Goal: Contribute content: Contribute content

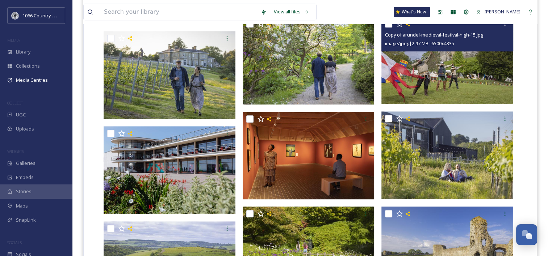
scroll to position [659, 0]
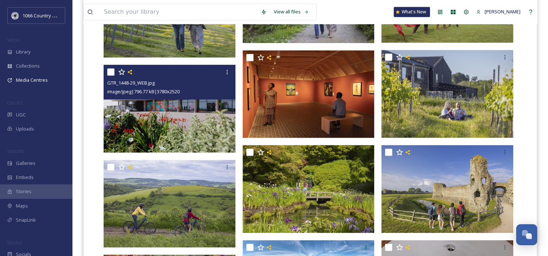
click at [172, 110] on img at bounding box center [170, 109] width 132 height 88
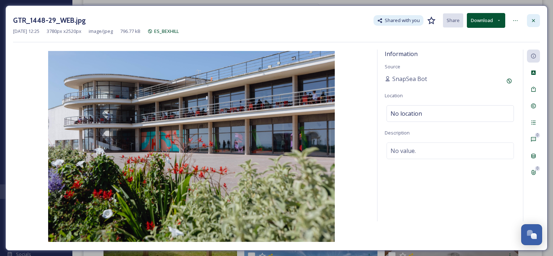
click at [533, 17] on div at bounding box center [533, 20] width 13 height 13
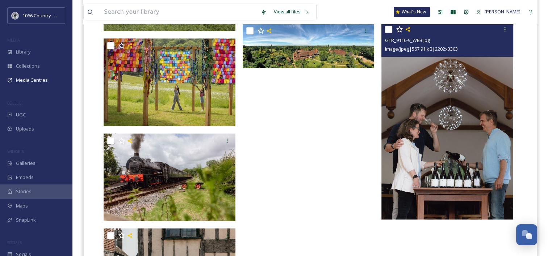
scroll to position [840, 0]
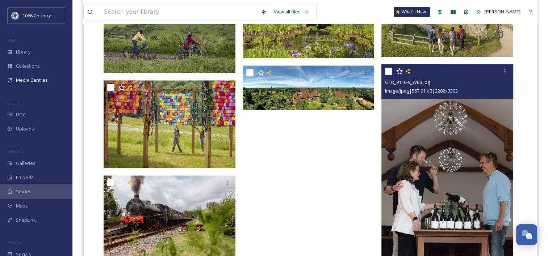
click at [443, 146] on img at bounding box center [447, 163] width 132 height 198
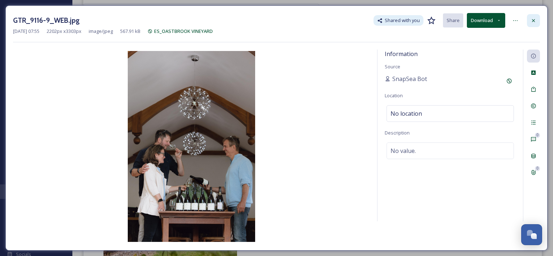
click at [537, 23] on div at bounding box center [533, 20] width 13 height 13
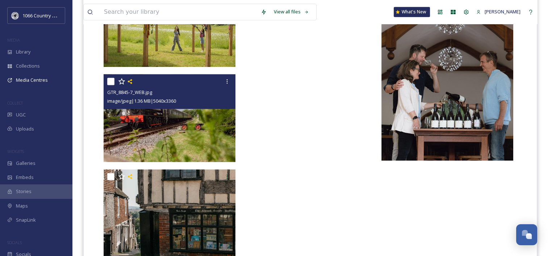
scroll to position [948, 0]
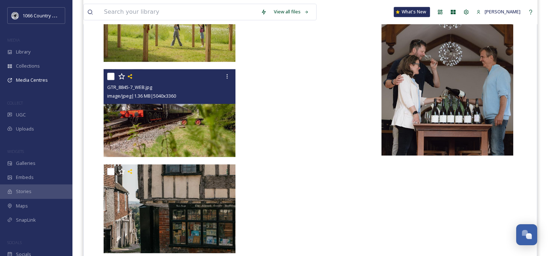
click at [185, 135] on img at bounding box center [170, 113] width 132 height 88
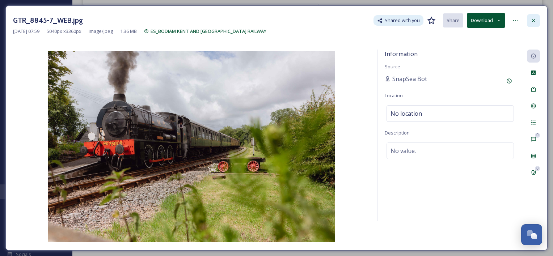
click at [531, 17] on div at bounding box center [533, 20] width 13 height 13
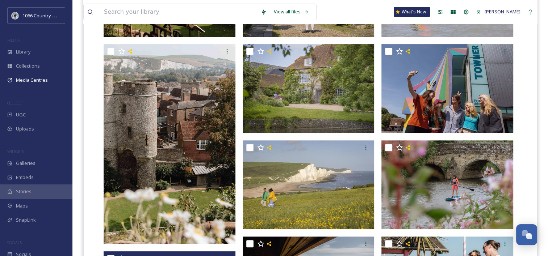
scroll to position [222, 0]
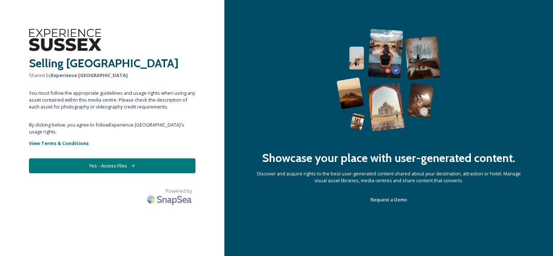
click at [119, 159] on button "Yes - Access Files" at bounding box center [112, 166] width 167 height 15
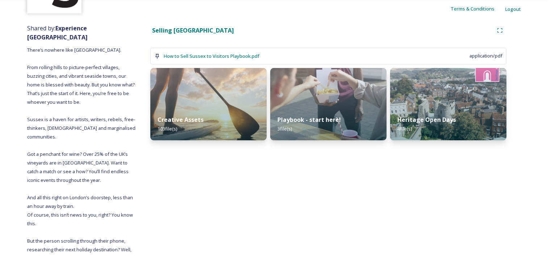
scroll to position [72, 0]
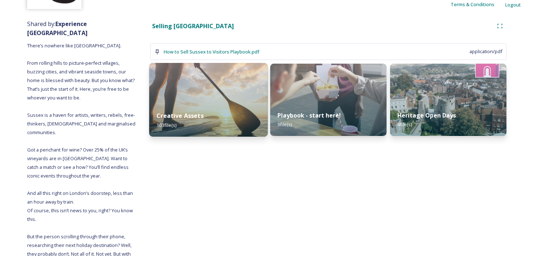
click at [230, 92] on img at bounding box center [208, 100] width 118 height 74
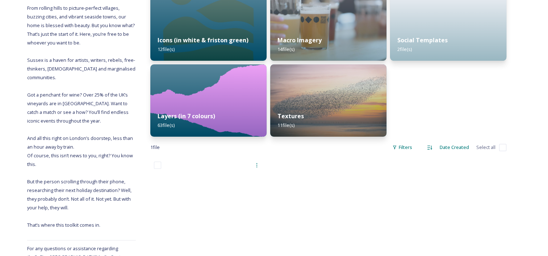
scroll to position [145, 0]
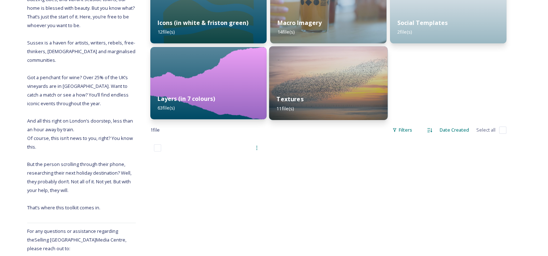
click at [324, 81] on img at bounding box center [328, 83] width 118 height 74
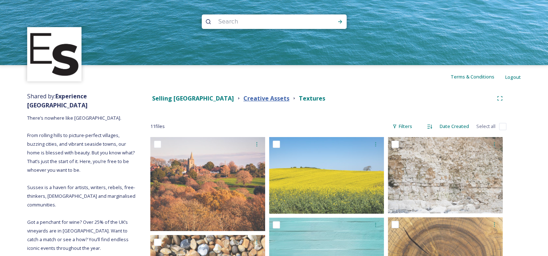
click at [243, 101] on strong "Creative Assets" at bounding box center [266, 98] width 46 height 8
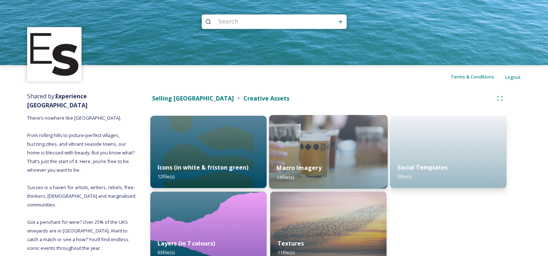
click at [303, 140] on img at bounding box center [328, 152] width 118 height 74
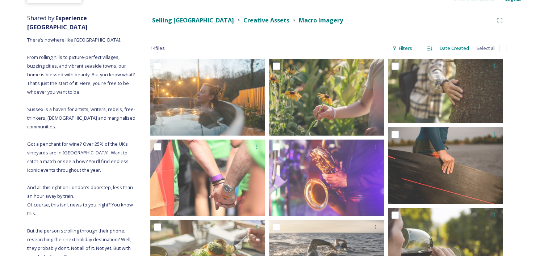
scroll to position [42, 0]
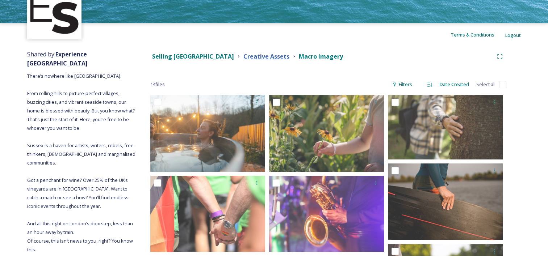
click at [243, 55] on strong "Creative Assets" at bounding box center [266, 56] width 46 height 8
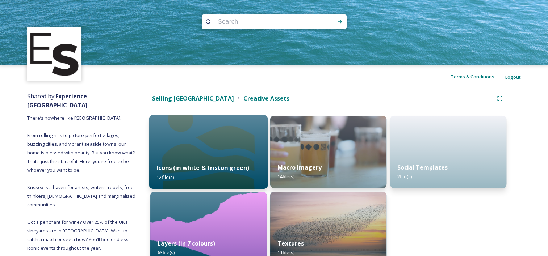
click at [178, 150] on img at bounding box center [208, 152] width 118 height 74
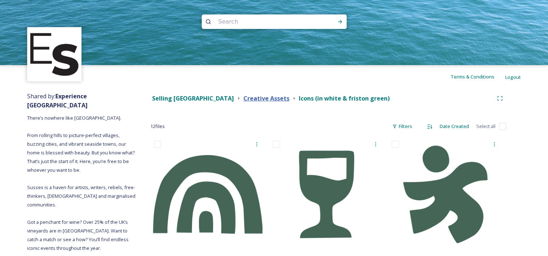
click at [243, 98] on strong "Creative Assets" at bounding box center [266, 98] width 46 height 8
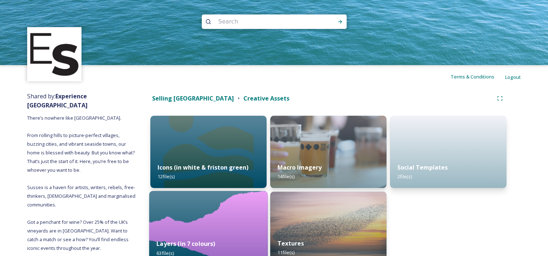
scroll to position [36, 0]
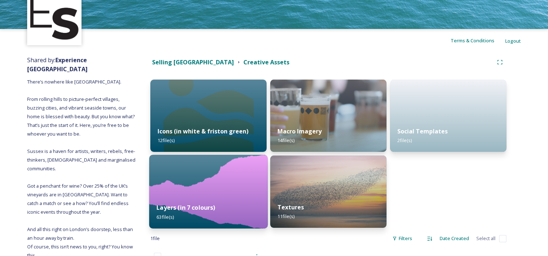
click at [255, 180] on img at bounding box center [208, 192] width 118 height 74
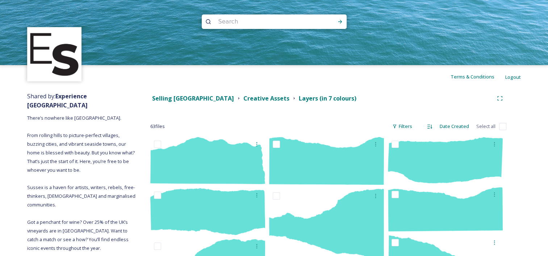
click at [501, 126] on input "checkbox" at bounding box center [502, 126] width 7 height 7
checkbox input "true"
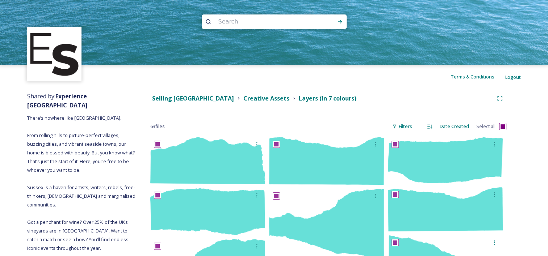
checkbox input "true"
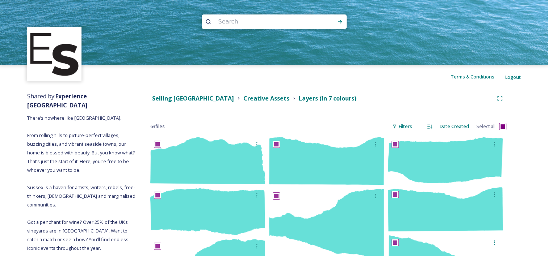
checkbox input "true"
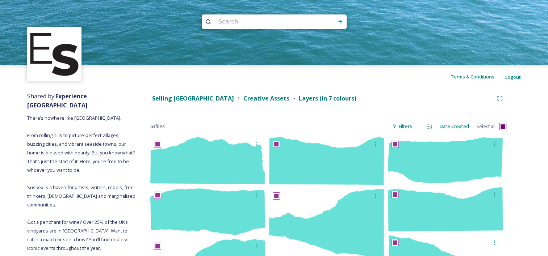
checkbox input "true"
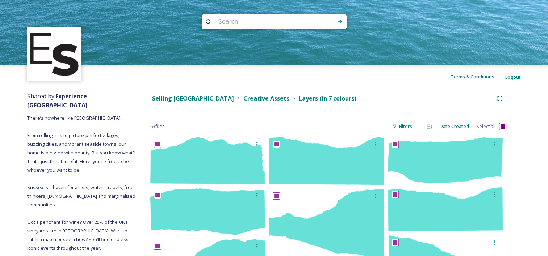
checkbox input "true"
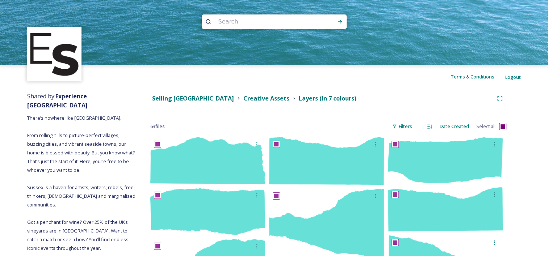
checkbox input "true"
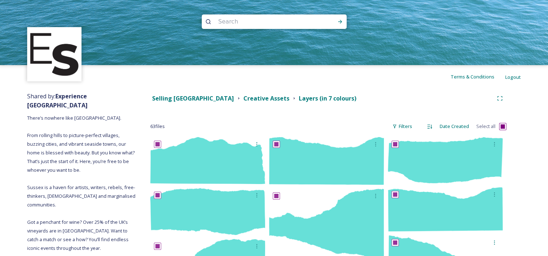
checkbox input "true"
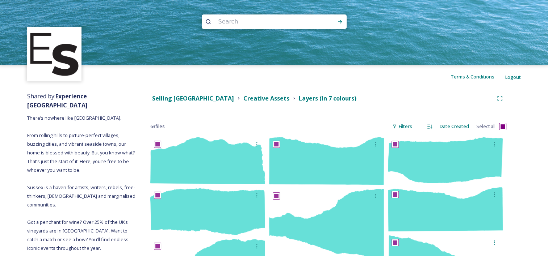
checkbox input "true"
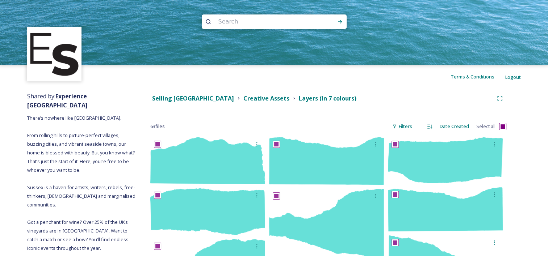
checkbox input "true"
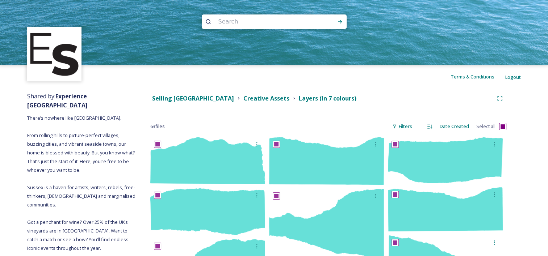
checkbox input "true"
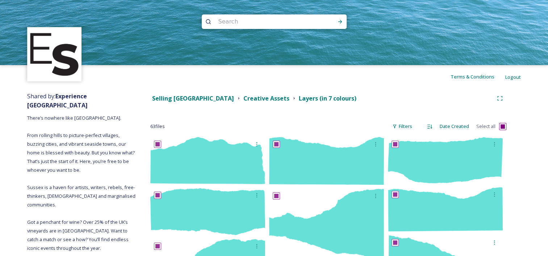
checkbox input "true"
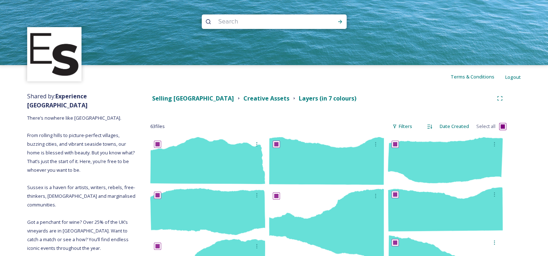
checkbox input "true"
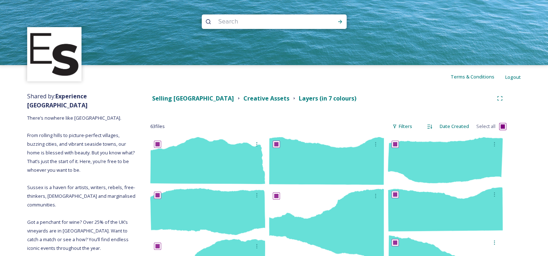
checkbox input "true"
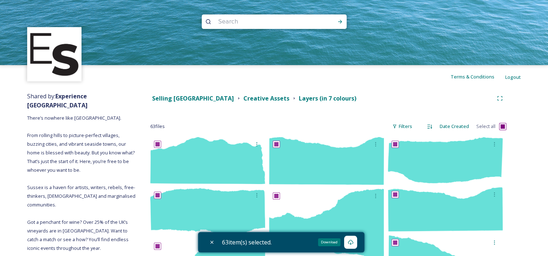
click at [352, 241] on icon at bounding box center [351, 243] width 6 height 6
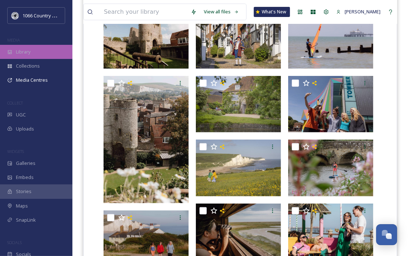
scroll to position [1057, 0]
click at [27, 51] on span "Library" at bounding box center [23, 52] width 14 height 7
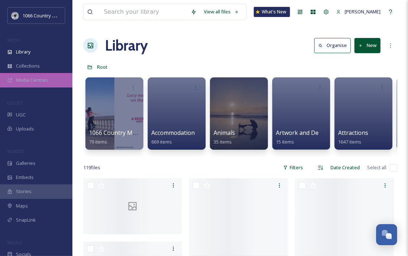
click at [26, 76] on div "Media Centres" at bounding box center [36, 80] width 72 height 14
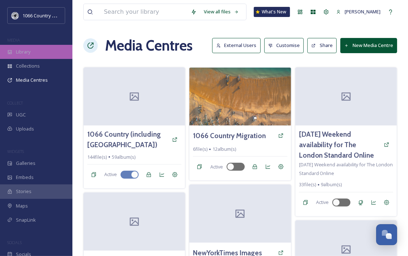
click at [30, 51] on span "Library" at bounding box center [23, 52] width 14 height 7
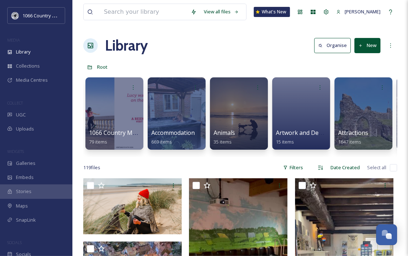
drag, startPoint x: 172, startPoint y: 156, endPoint x: 214, endPoint y: 155, distance: 41.7
click at [214, 155] on div "1066 Country Moments campaign 79 items Accommodation 669 items Animals 35 items…" at bounding box center [240, 115] width 314 height 83
click at [358, 44] on icon at bounding box center [360, 45] width 5 height 5
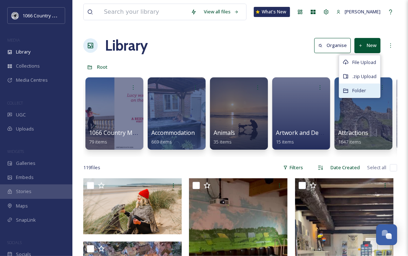
click at [361, 89] on span "Folder" at bounding box center [359, 90] width 14 height 7
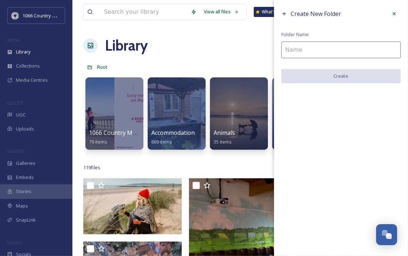
click at [308, 51] on input at bounding box center [340, 50] width 119 height 17
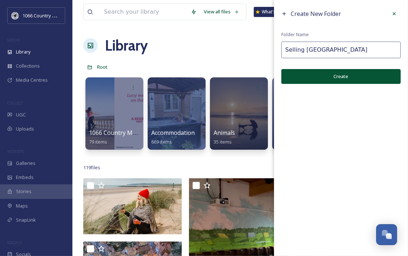
type input "Selling Sussex"
click at [314, 75] on button "Create" at bounding box center [340, 76] width 119 height 15
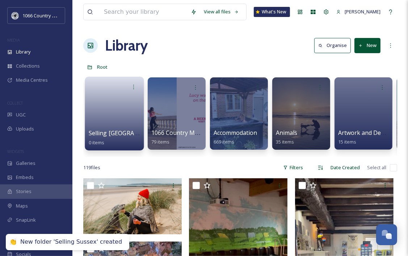
click at [120, 107] on link at bounding box center [115, 111] width 52 height 35
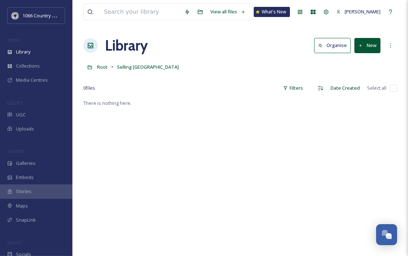
click at [367, 46] on button "New" at bounding box center [367, 45] width 26 height 15
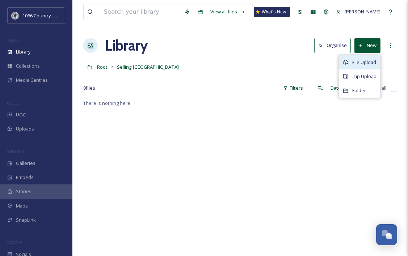
click at [356, 61] on span "File Upload" at bounding box center [364, 62] width 24 height 7
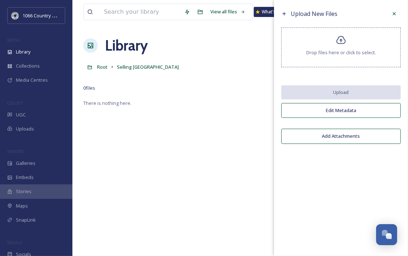
click at [235, 123] on div "There is nothing here." at bounding box center [240, 227] width 314 height 256
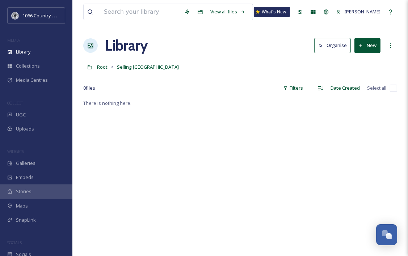
click at [374, 48] on button "New" at bounding box center [367, 45] width 26 height 15
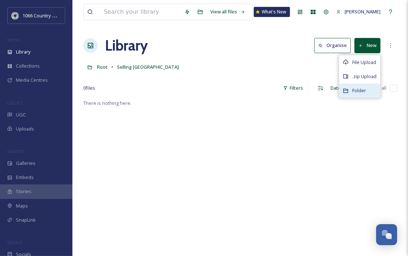
click at [360, 87] on span "Folder" at bounding box center [359, 90] width 14 height 7
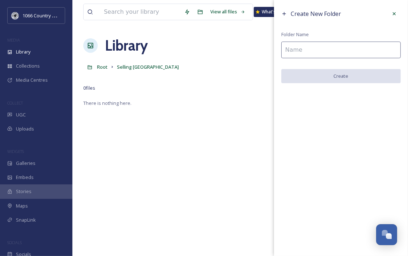
click at [349, 55] on input at bounding box center [340, 50] width 119 height 17
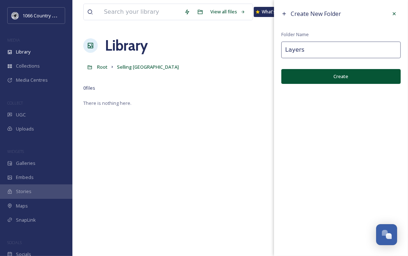
type input "Layers"
click at [345, 82] on button "Create" at bounding box center [340, 76] width 119 height 15
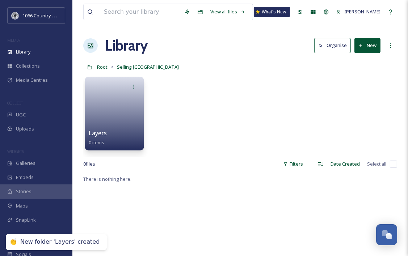
click at [120, 107] on link at bounding box center [115, 111] width 52 height 35
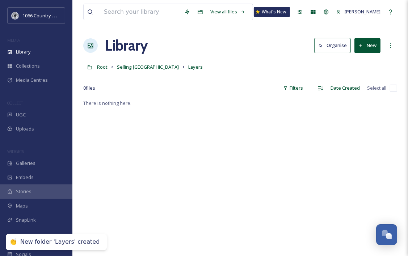
click at [378, 52] on button "New" at bounding box center [367, 45] width 26 height 15
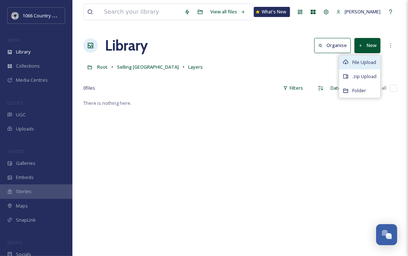
click at [369, 57] on div "File Upload" at bounding box center [359, 62] width 41 height 14
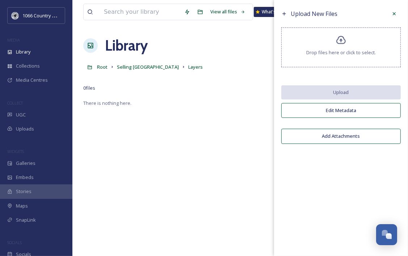
click at [329, 138] on button "Add Attachments" at bounding box center [340, 136] width 119 height 15
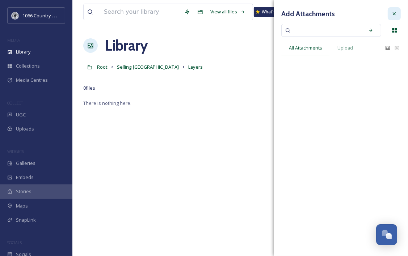
click at [397, 16] on div at bounding box center [394, 13] width 13 height 13
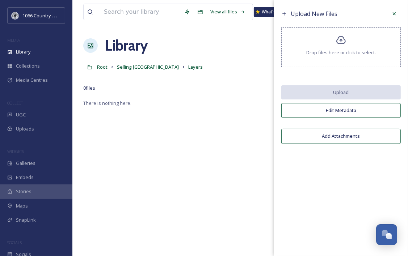
click at [344, 46] on div "Drop files here or click to select." at bounding box center [340, 48] width 119 height 40
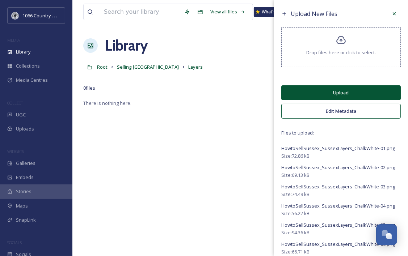
click at [337, 94] on button "Upload" at bounding box center [340, 92] width 119 height 15
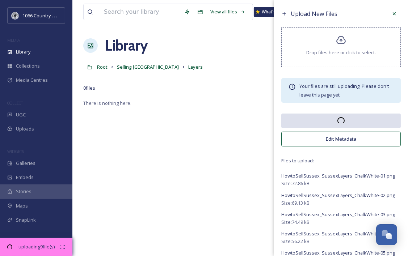
drag, startPoint x: 172, startPoint y: 106, endPoint x: 176, endPoint y: 94, distance: 12.1
click at [172, 106] on div "There is nothing here." at bounding box center [240, 227] width 314 height 256
